Goal: Use online tool/utility: Utilize a website feature to perform a specific function

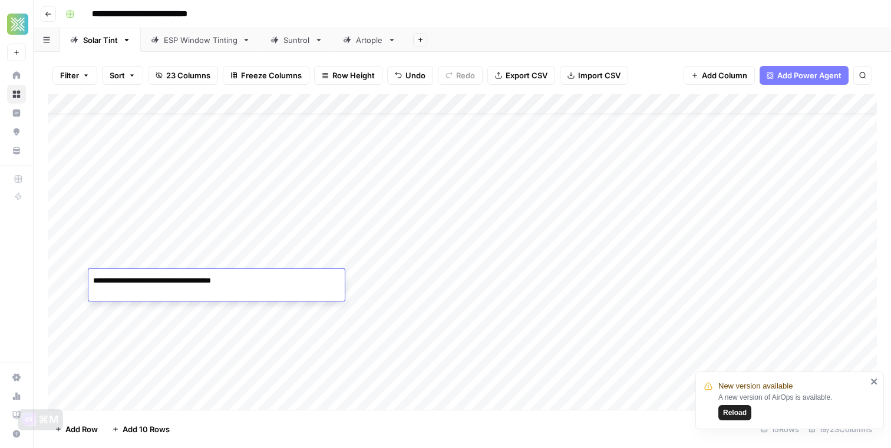
scroll to position [24, 0]
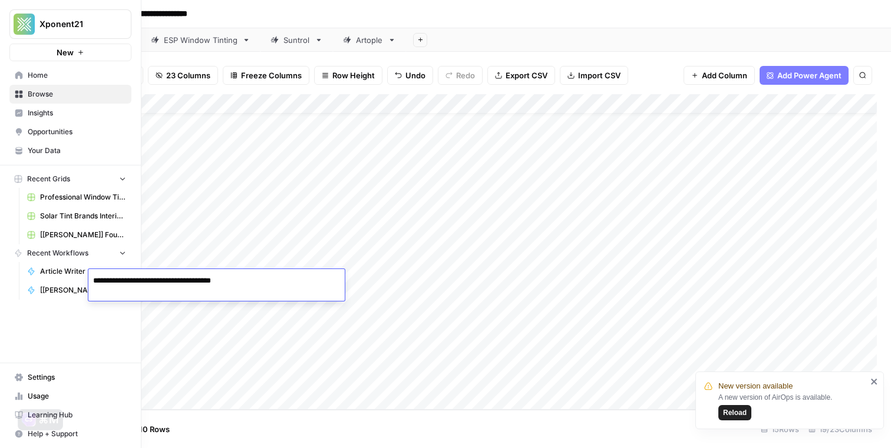
click at [19, 72] on icon at bounding box center [19, 75] width 8 height 8
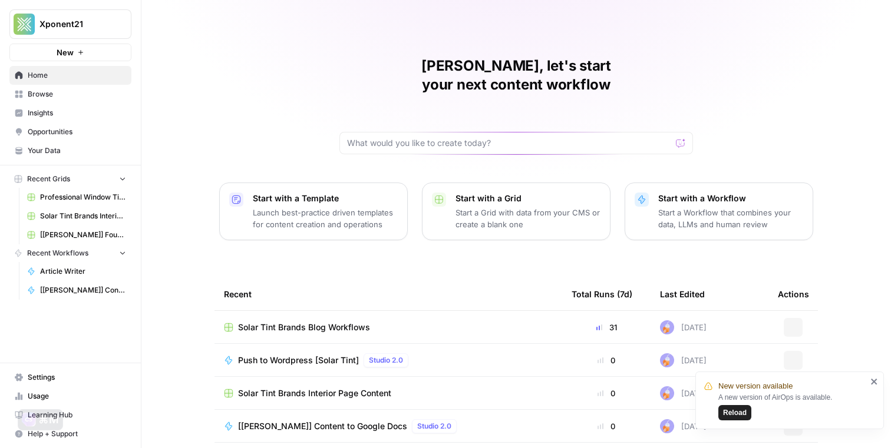
click at [70, 93] on span "Browse" at bounding box center [77, 94] width 98 height 11
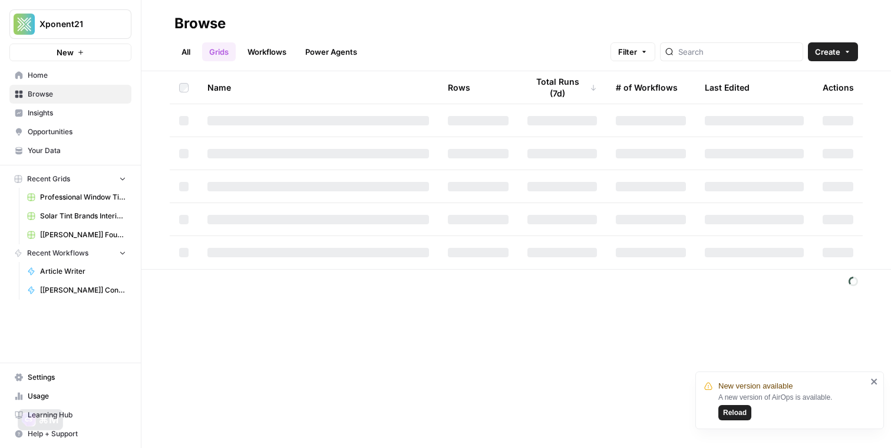
click at [259, 54] on link "Workflows" at bounding box center [266, 51] width 53 height 19
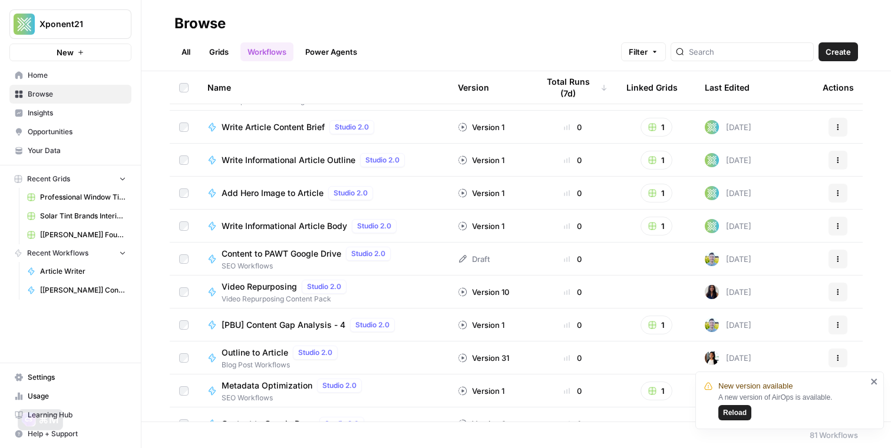
scroll to position [1959, 0]
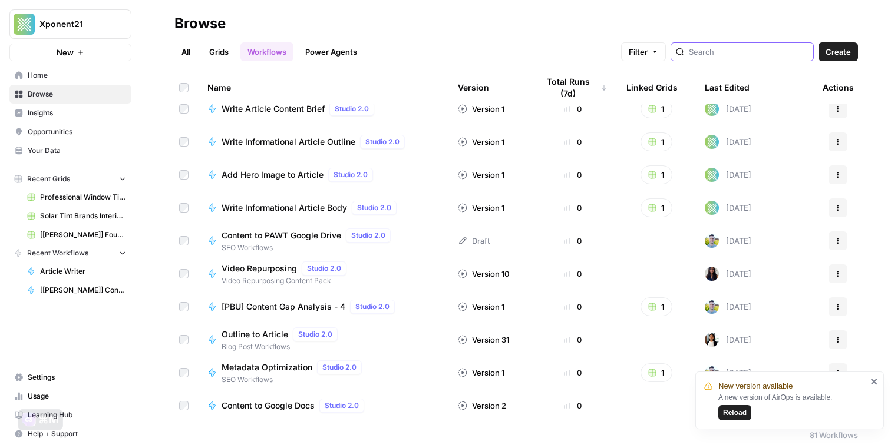
click at [732, 52] on input "search" at bounding box center [749, 52] width 120 height 12
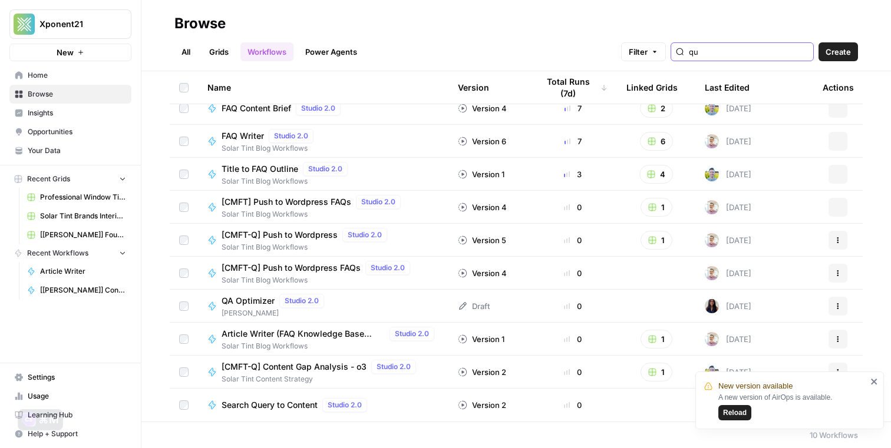
scroll to position [12, 0]
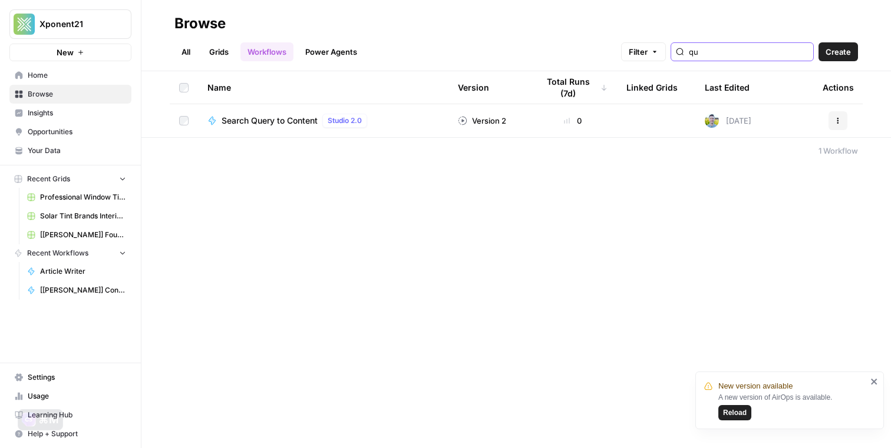
type input "qu"
click at [272, 123] on span "Search Query to Content" at bounding box center [270, 121] width 96 height 12
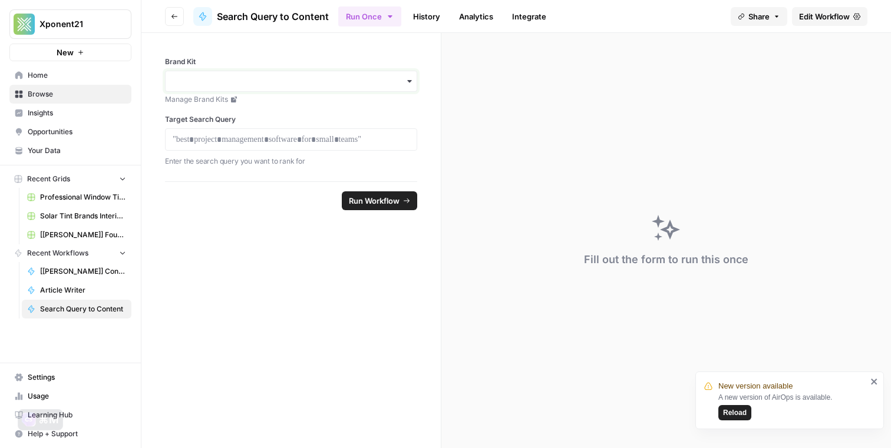
click at [332, 82] on input "Brand Kit" at bounding box center [291, 81] width 237 height 12
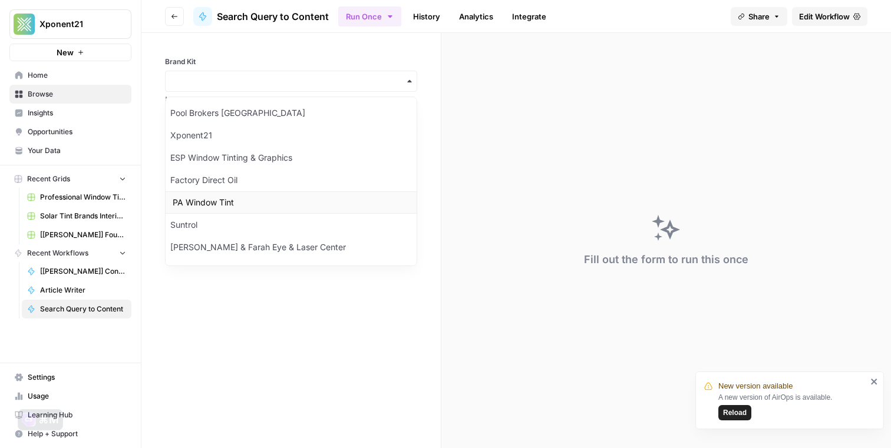
scroll to position [199, 0]
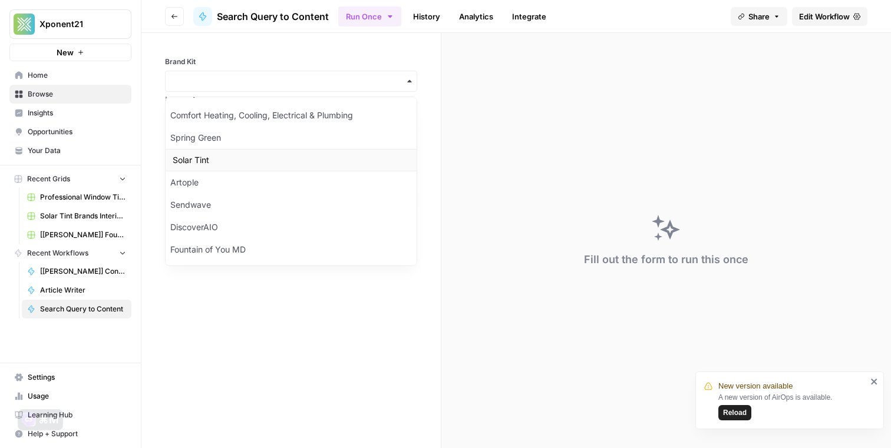
click at [239, 163] on div "Solar Tint" at bounding box center [291, 160] width 251 height 22
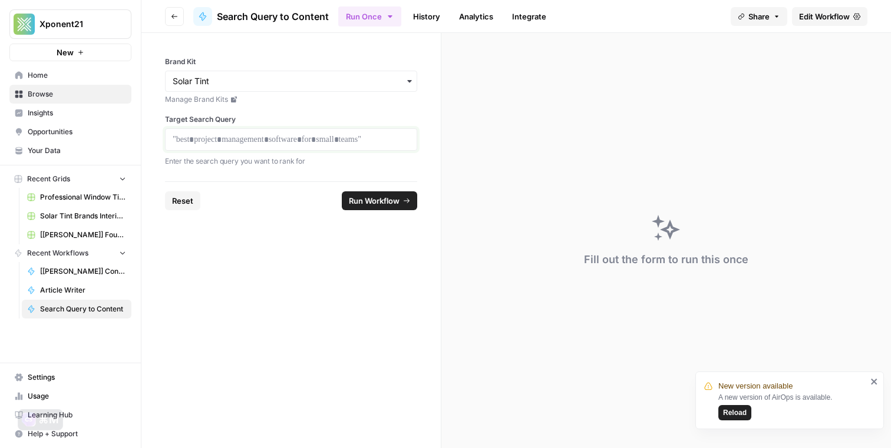
click at [248, 141] on p at bounding box center [291, 140] width 237 height 12
